Goal: Task Accomplishment & Management: Use online tool/utility

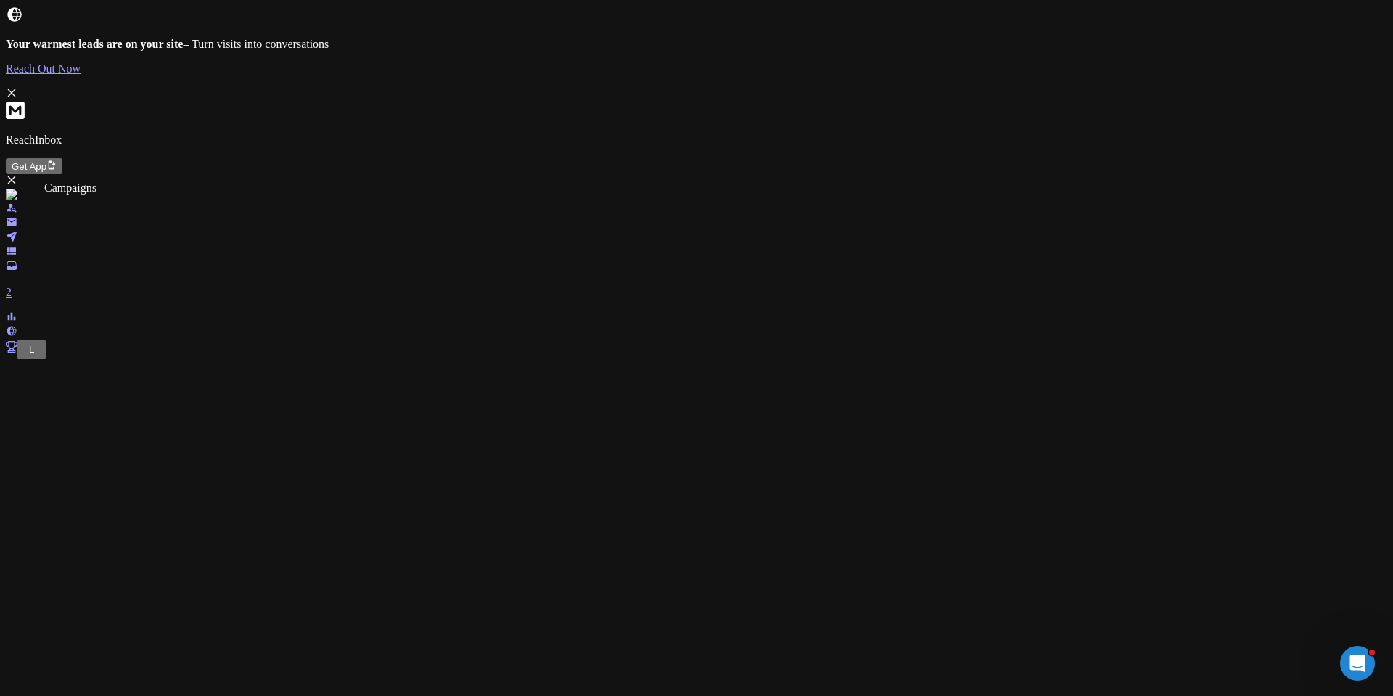
click at [17, 232] on link at bounding box center [12, 238] width 12 height 12
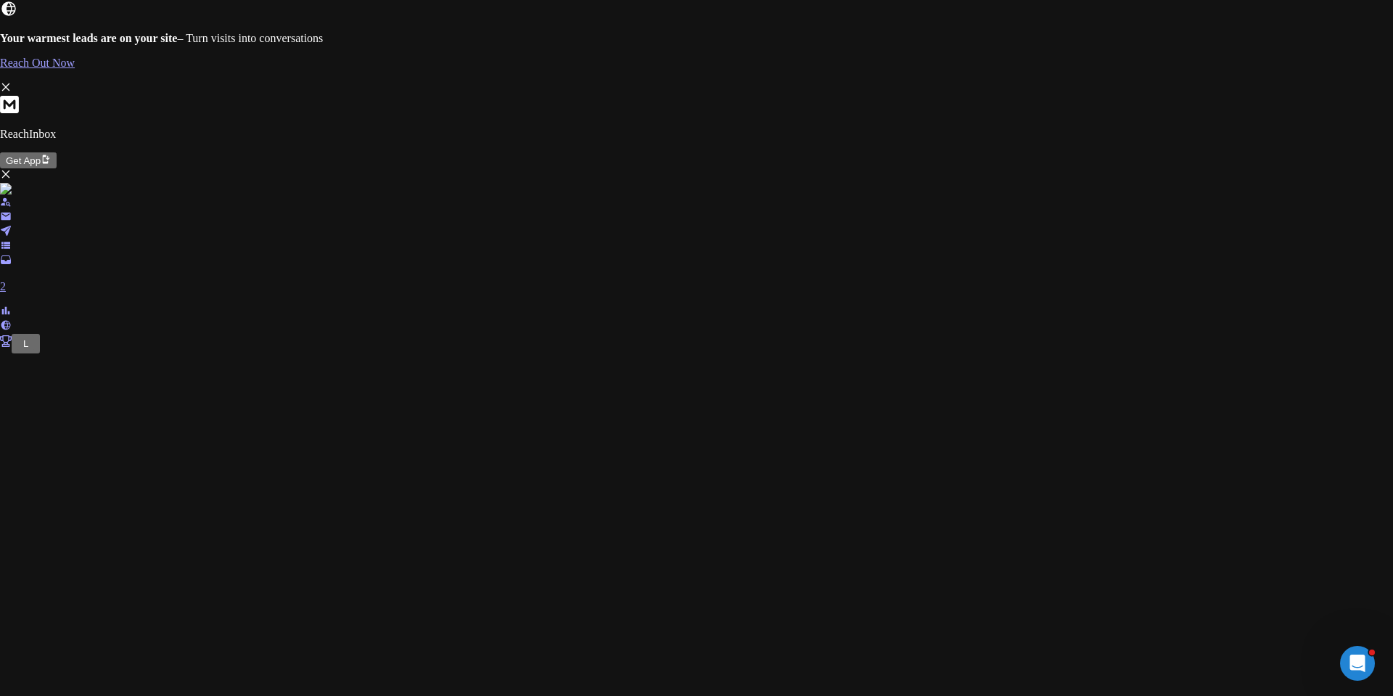
scroll to position [558, 0]
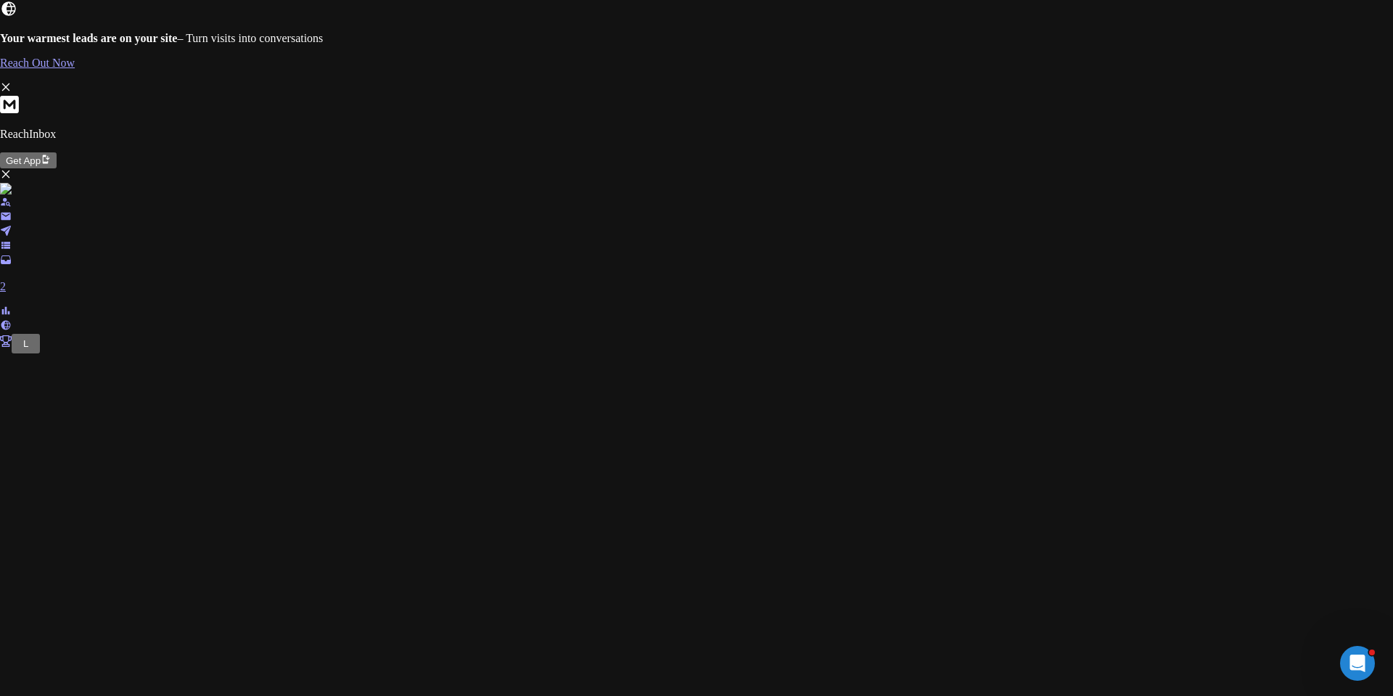
scroll to position [92, 0]
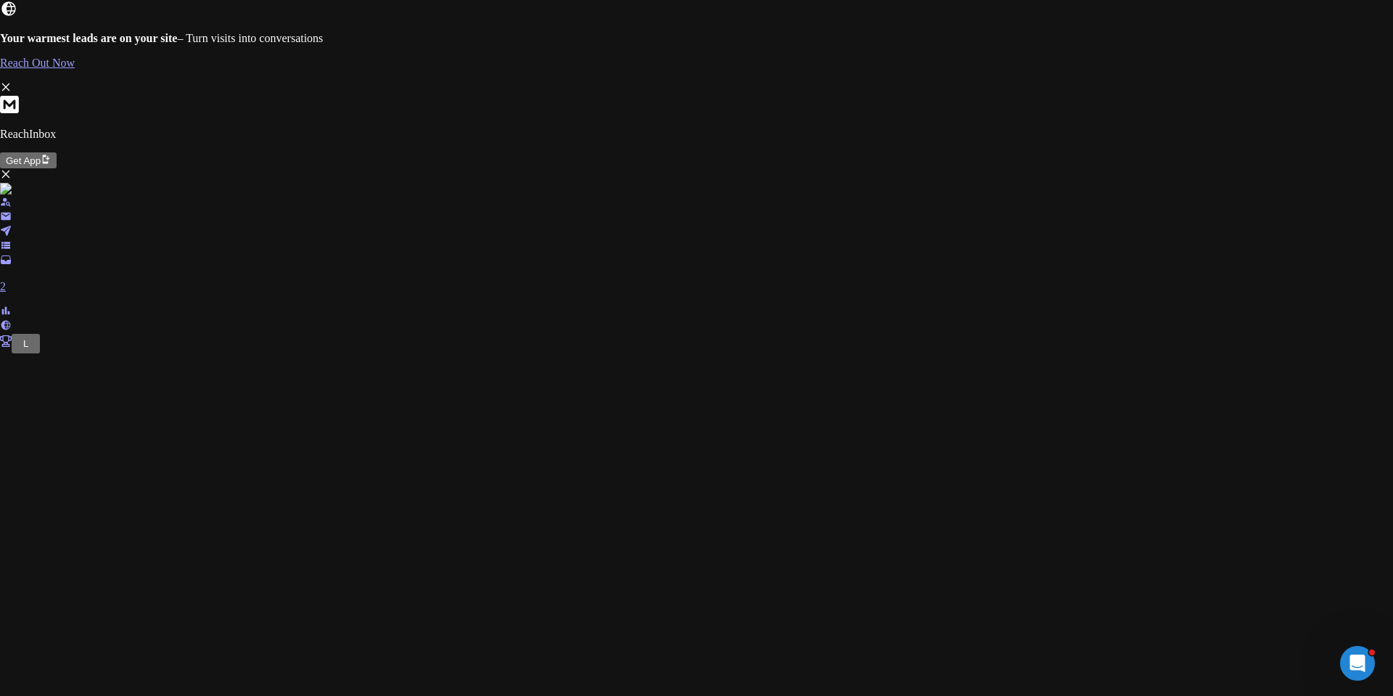
scroll to position [9, 0]
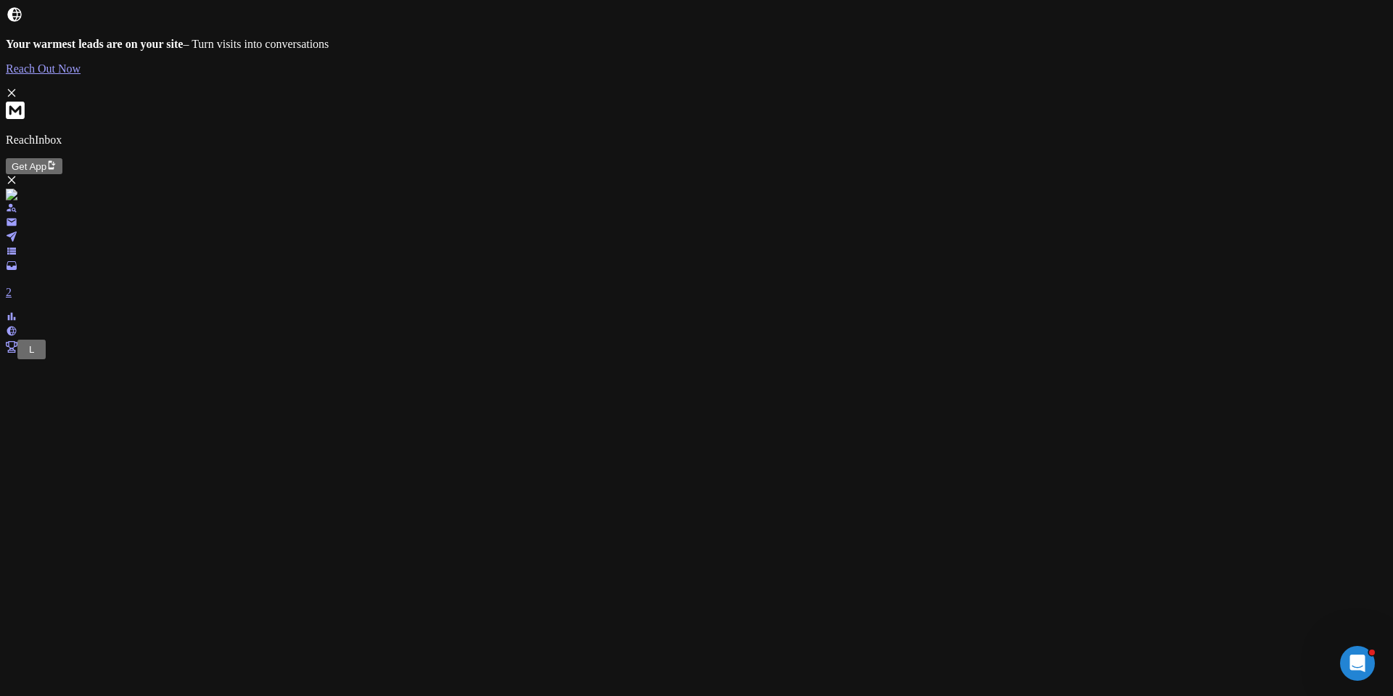
scroll to position [0, 0]
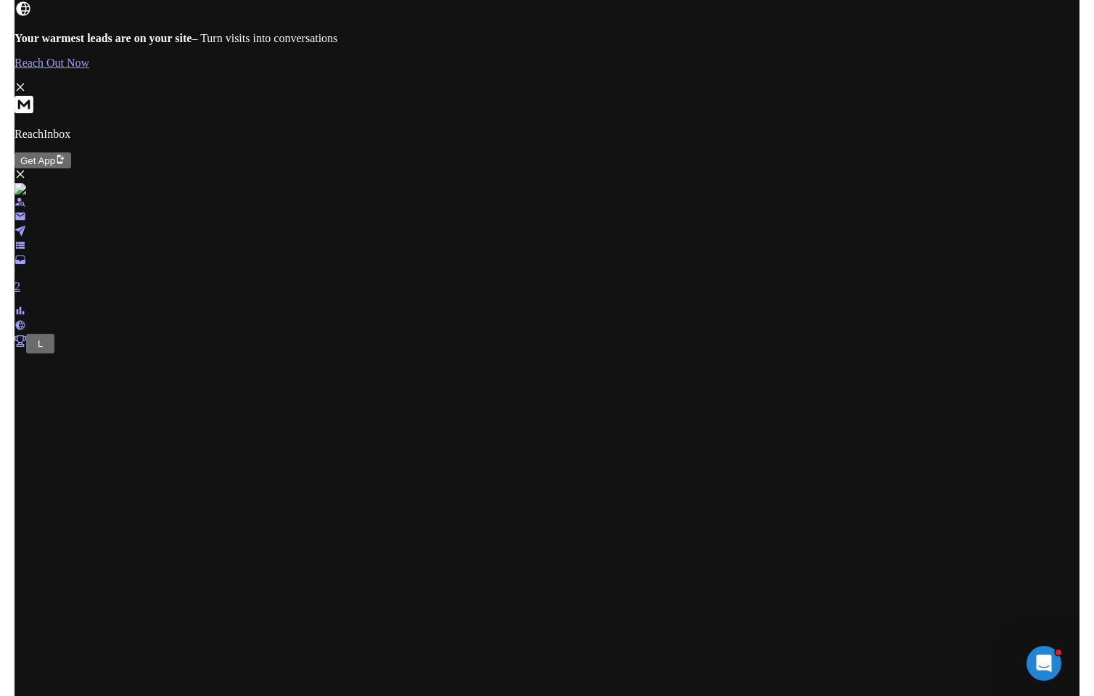
scroll to position [99, 0]
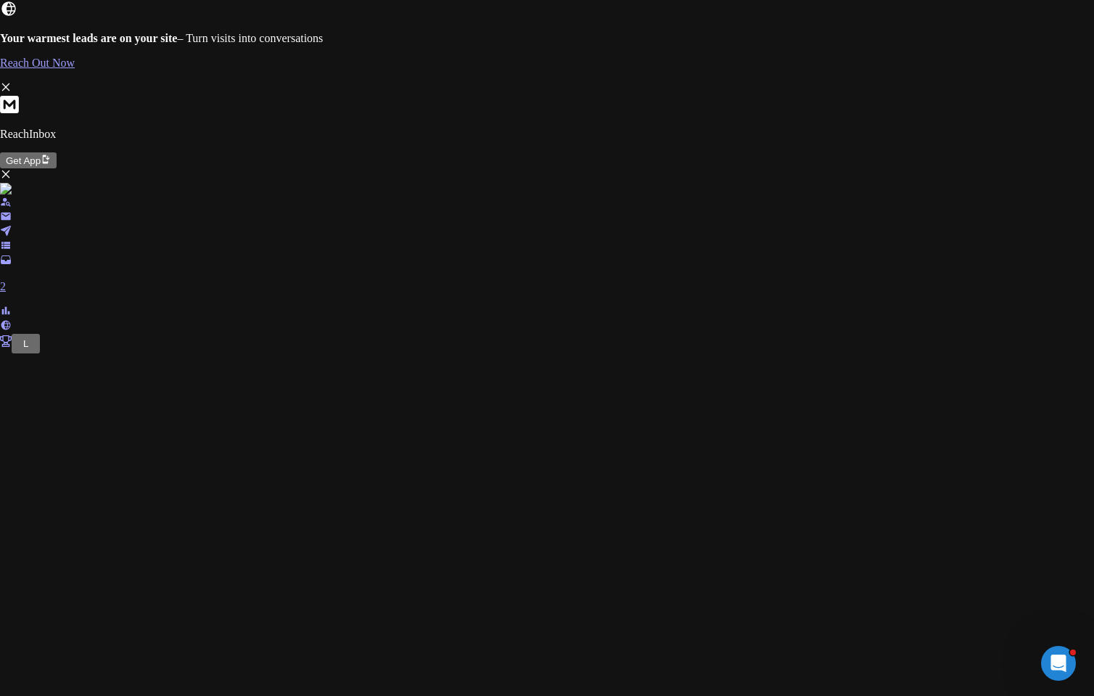
scroll to position [0, 0]
